Goal: Task Accomplishment & Management: Complete application form

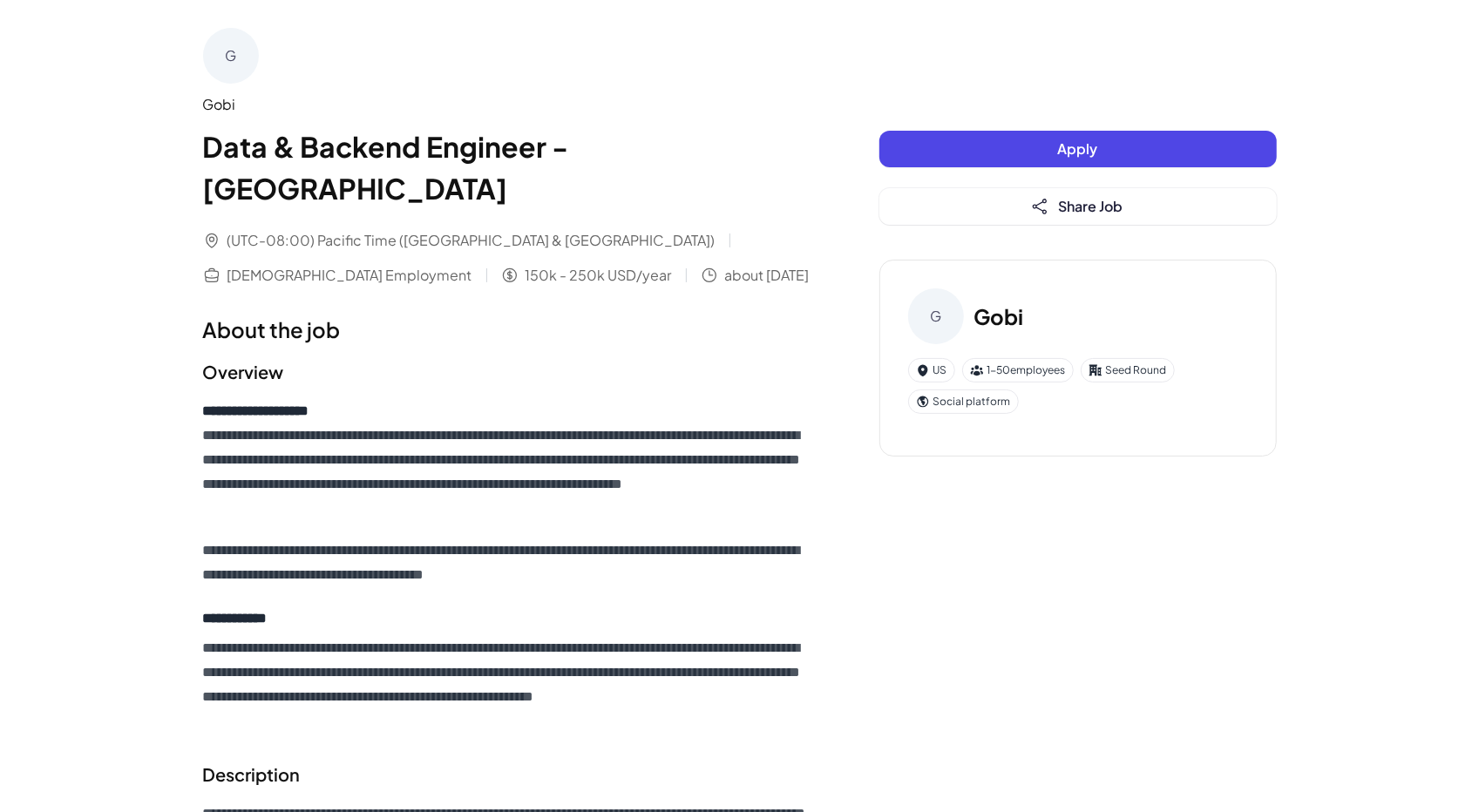
click at [949, 152] on button "Apply" at bounding box center [1078, 148] width 397 height 36
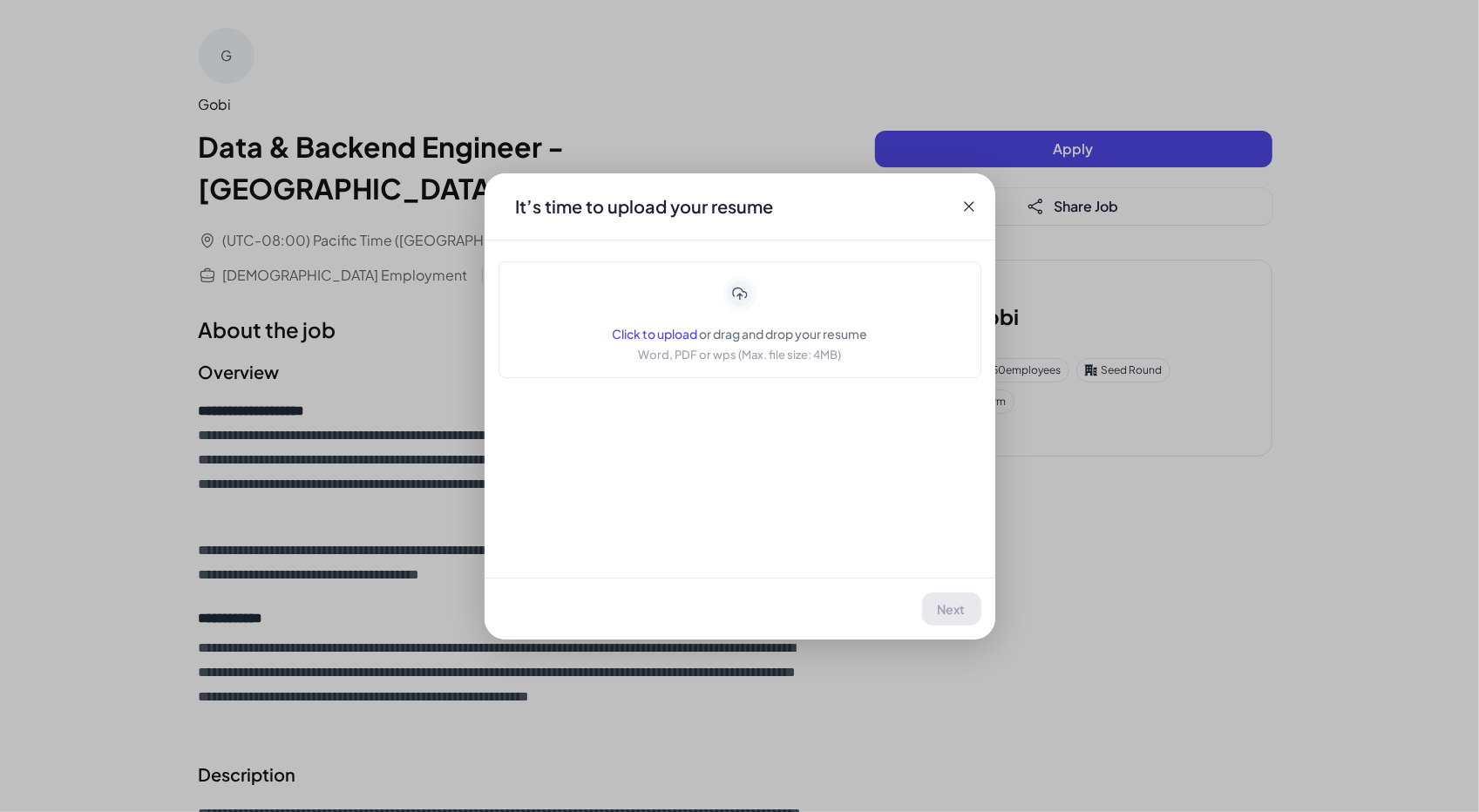
click at [719, 332] on span "or drag and drop your resume" at bounding box center [783, 333] width 168 height 16
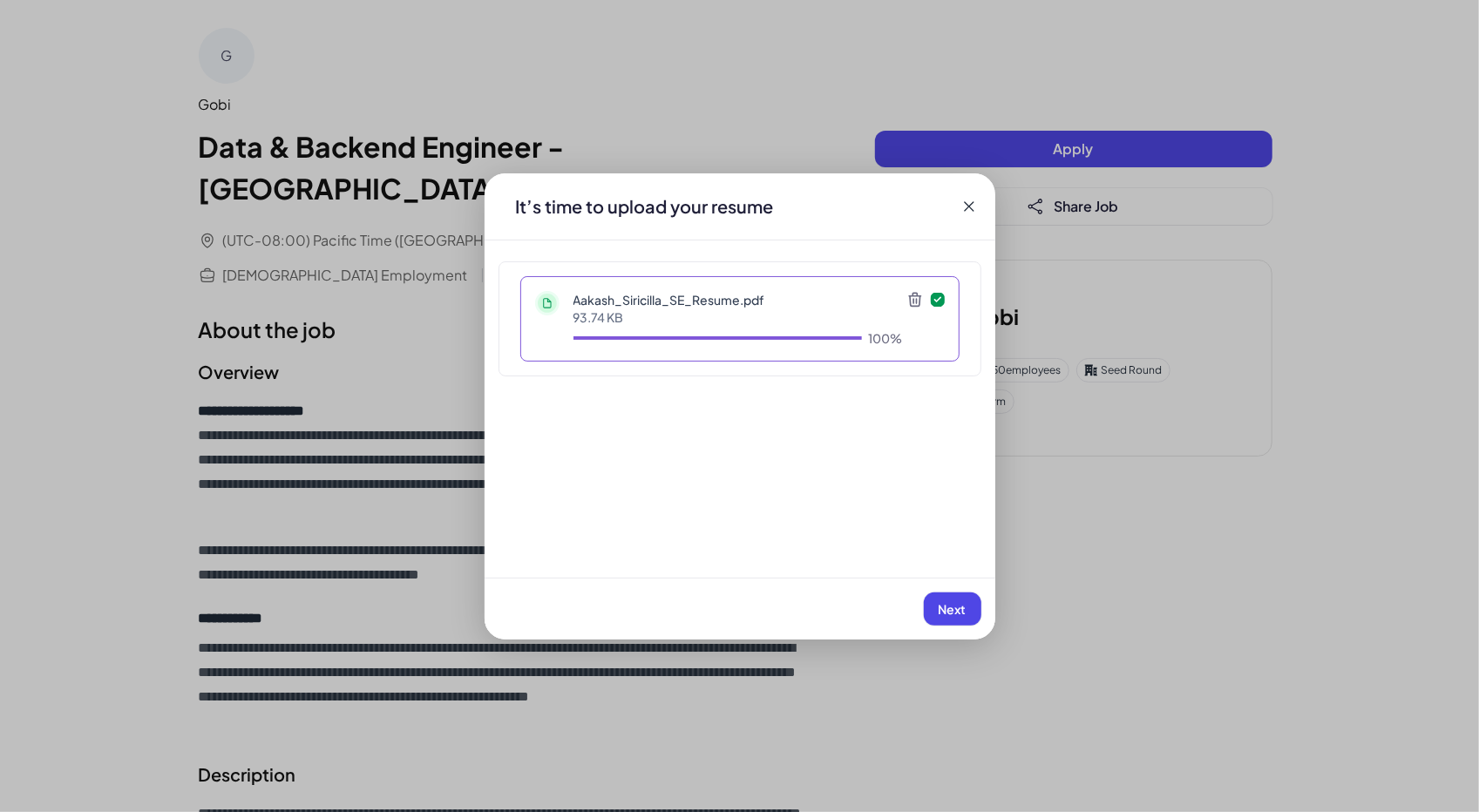
click at [969, 598] on button "Next" at bounding box center [953, 609] width 58 height 33
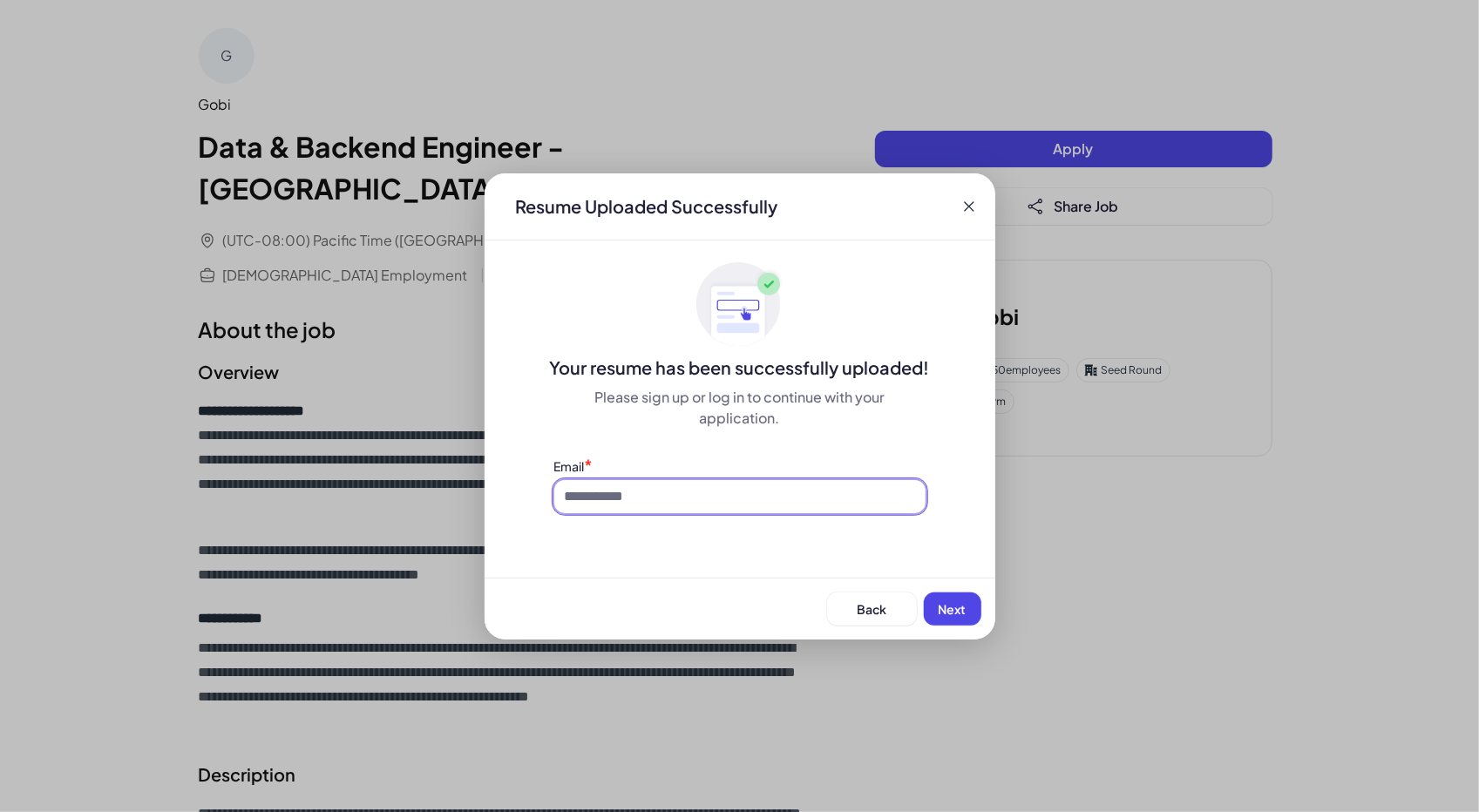
click at [678, 509] on input at bounding box center [740, 496] width 371 height 33
type input "**********"
click at [928, 611] on button "Next" at bounding box center [953, 609] width 58 height 33
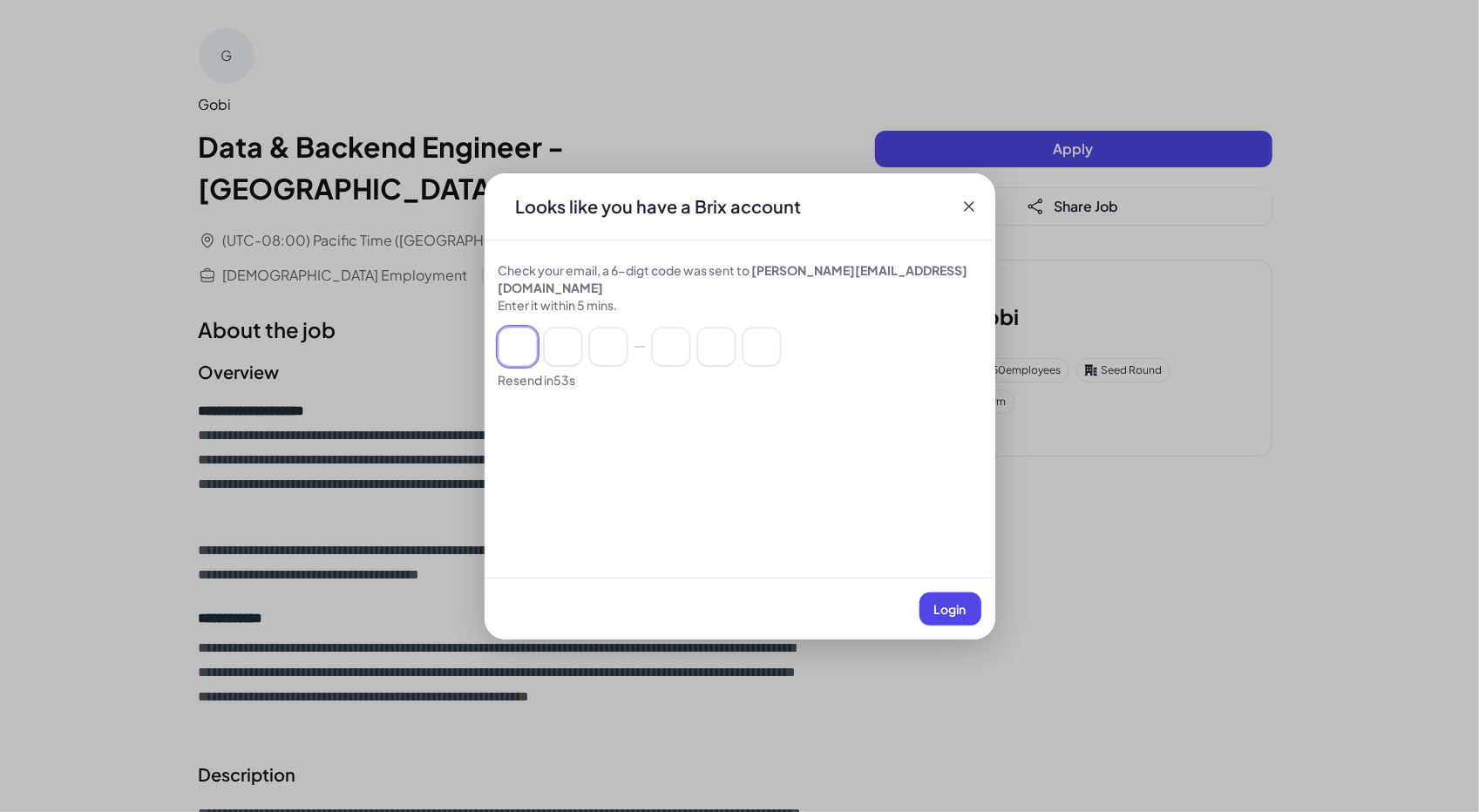
click at [509, 329] on input at bounding box center [517, 346] width 38 height 38
paste input "******"
type input "*"
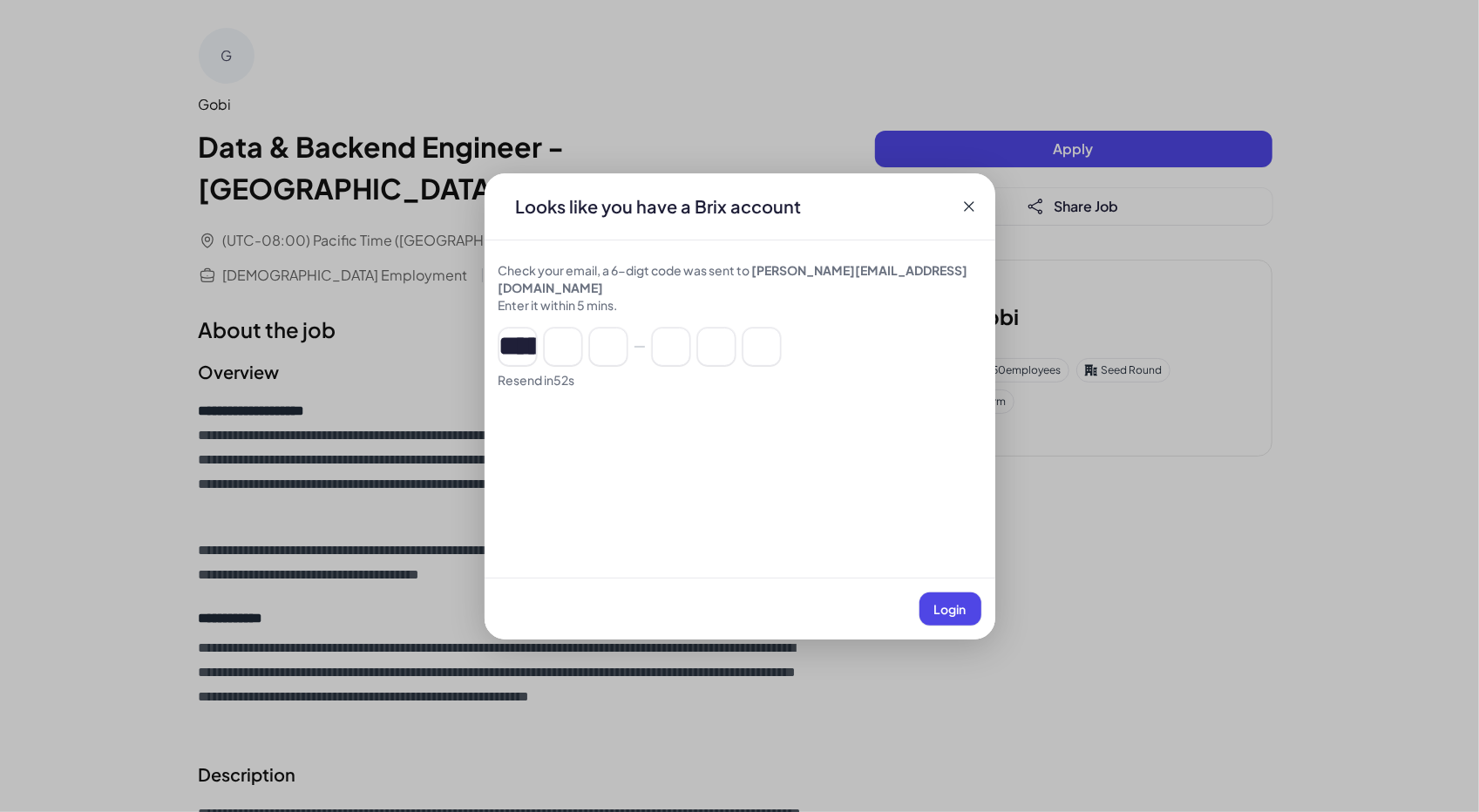
type input "*"
click at [946, 609] on span "Login" at bounding box center [951, 609] width 32 height 16
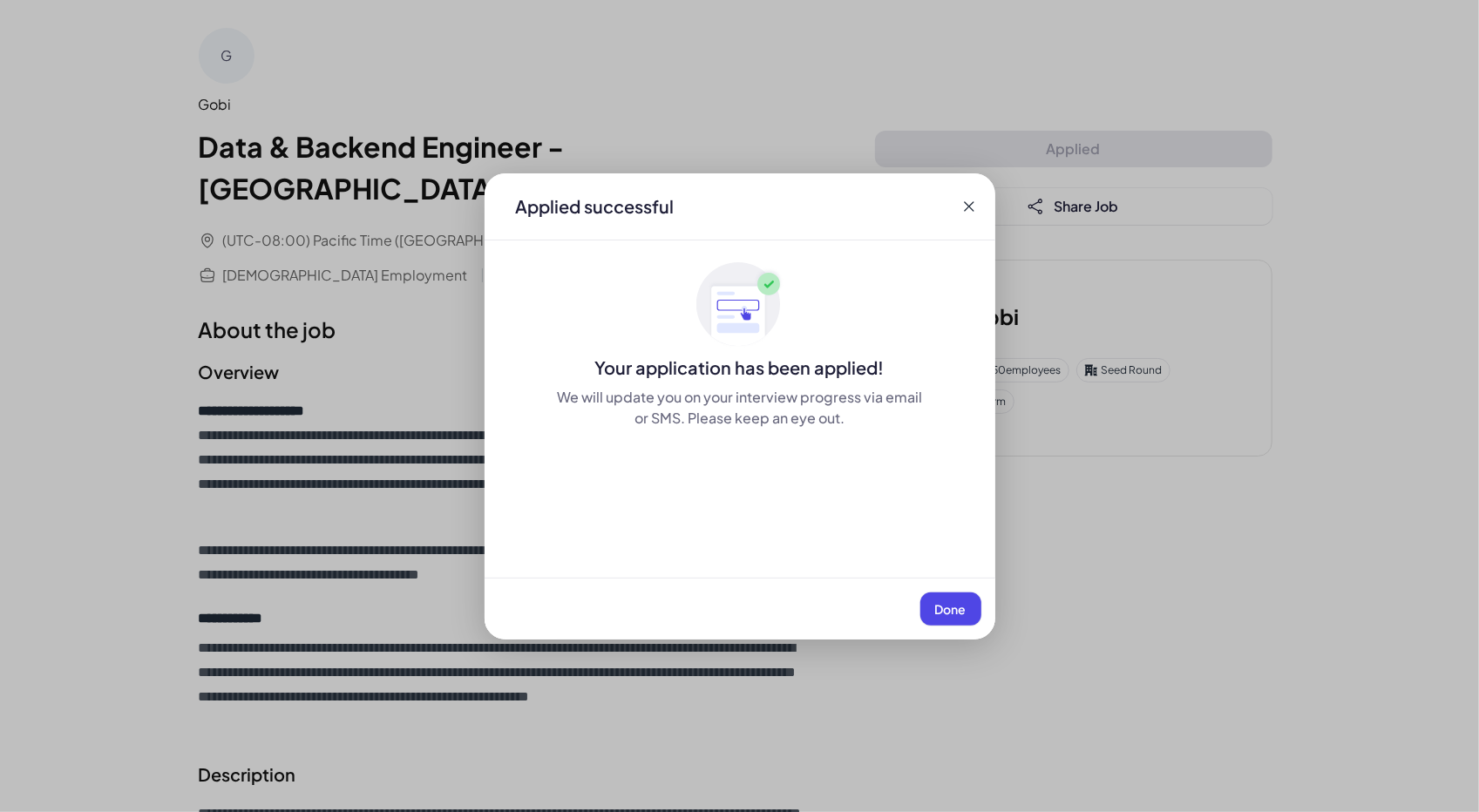
click at [949, 611] on span "Done" at bounding box center [951, 609] width 32 height 16
